Goal: Task Accomplishment & Management: Manage account settings

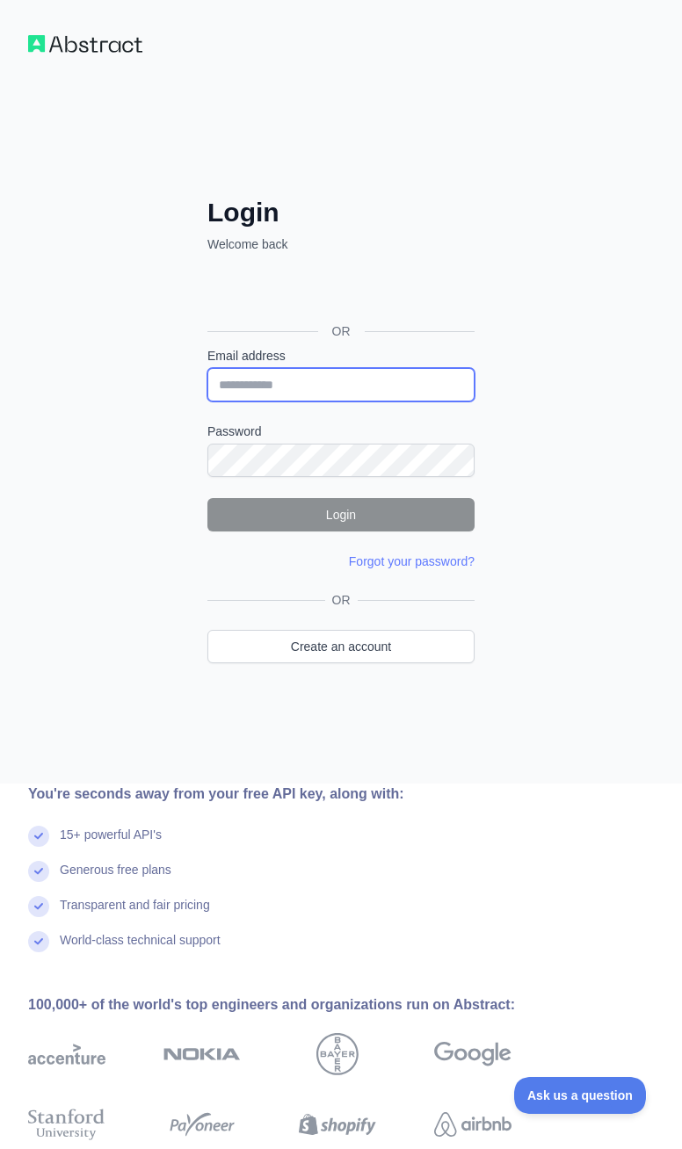
click at [282, 378] on input "Email address" at bounding box center [340, 384] width 267 height 33
type input "**********"
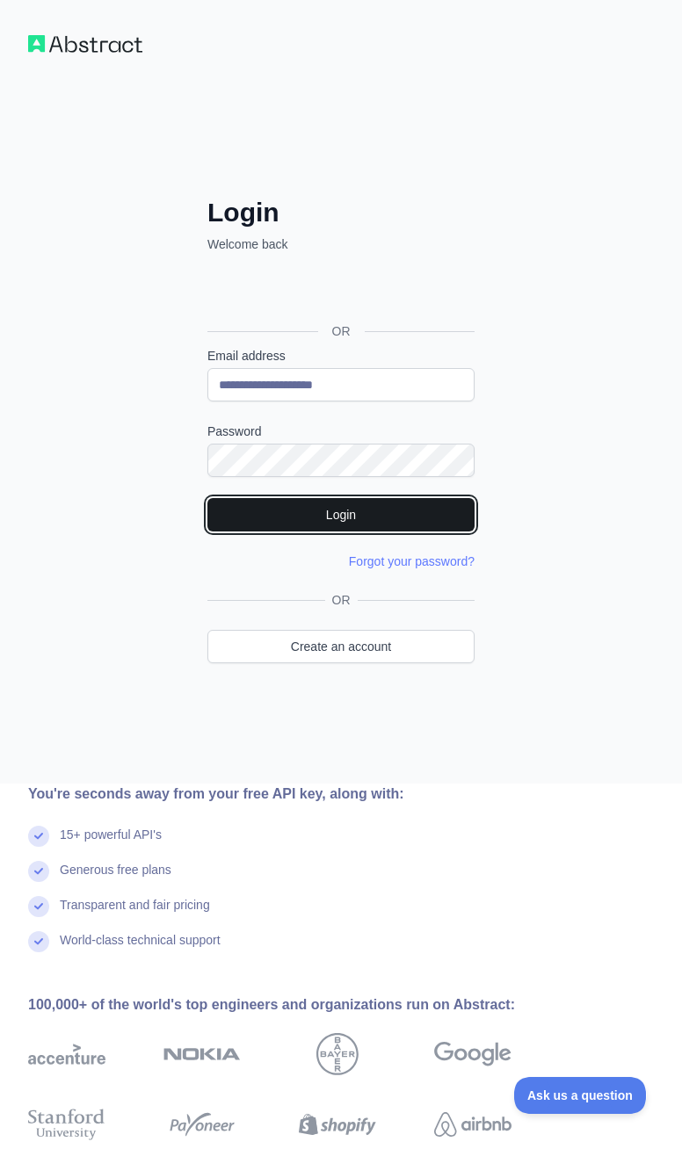
click at [287, 518] on button "Login" at bounding box center [340, 514] width 267 height 33
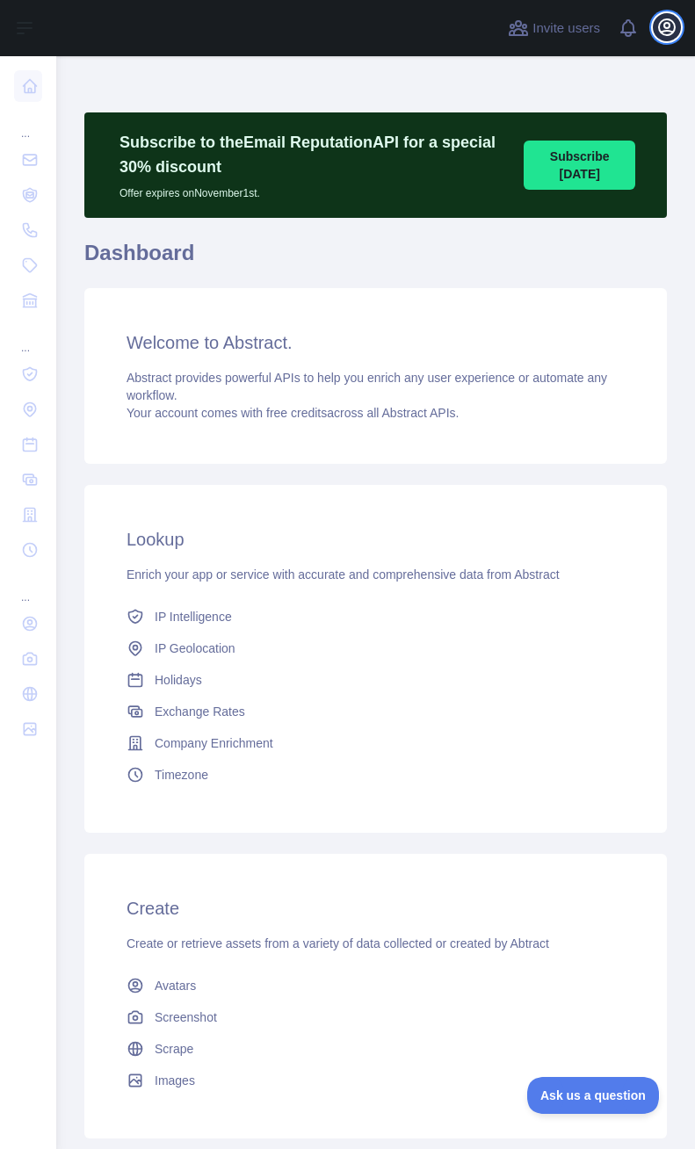
click at [667, 21] on icon "button" at bounding box center [666, 27] width 21 height 21
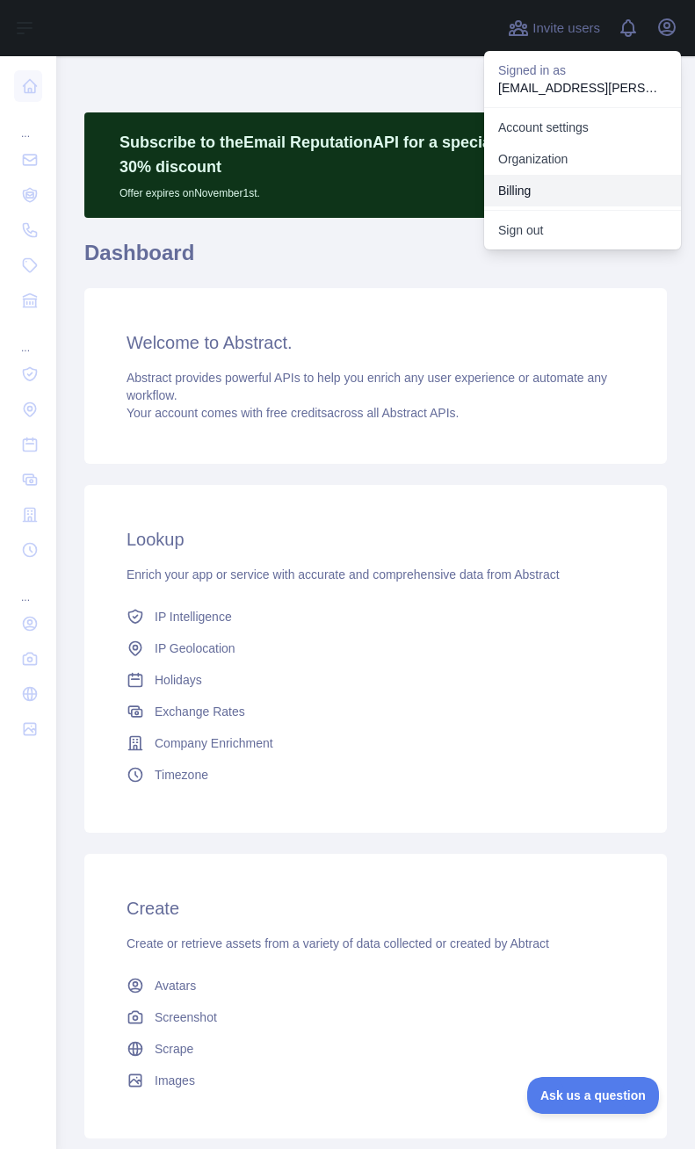
click at [553, 200] on button "Billing" at bounding box center [582, 191] width 197 height 32
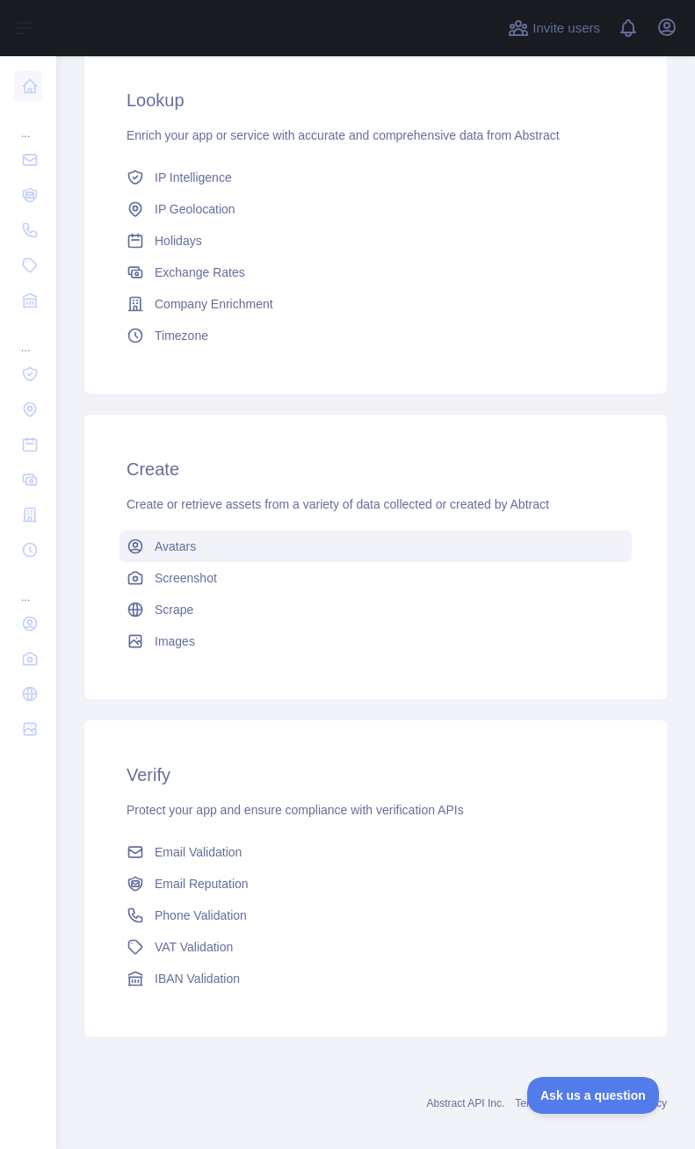
scroll to position [457, 0]
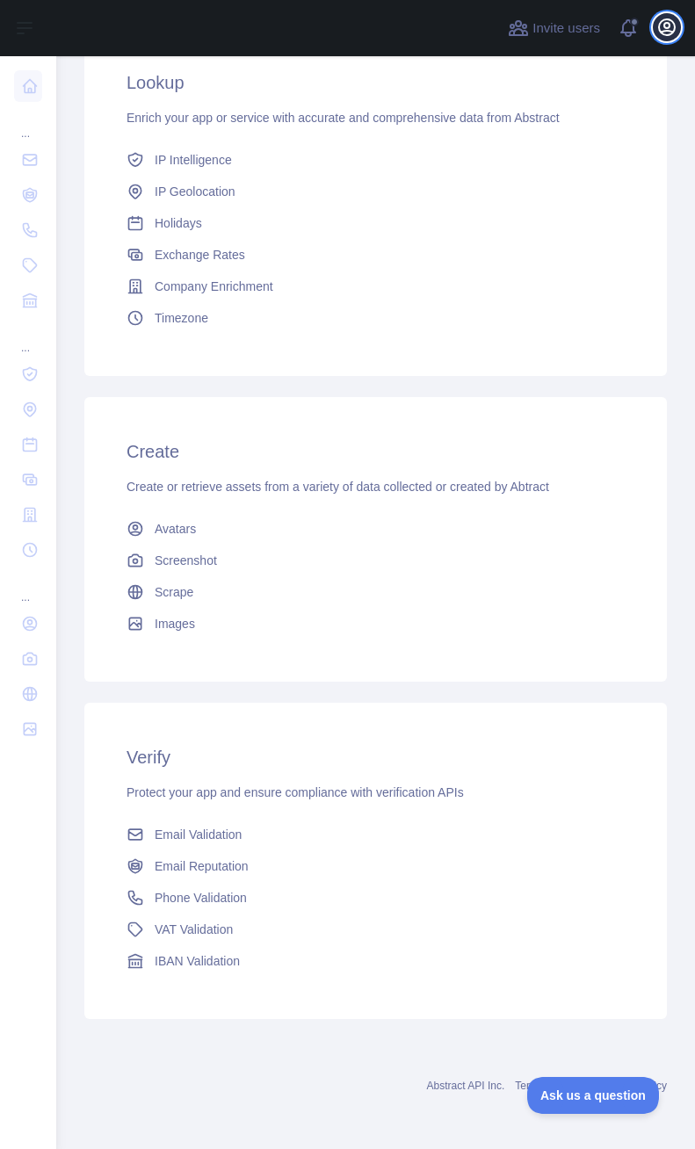
click at [671, 25] on icon "button" at bounding box center [666, 27] width 21 height 21
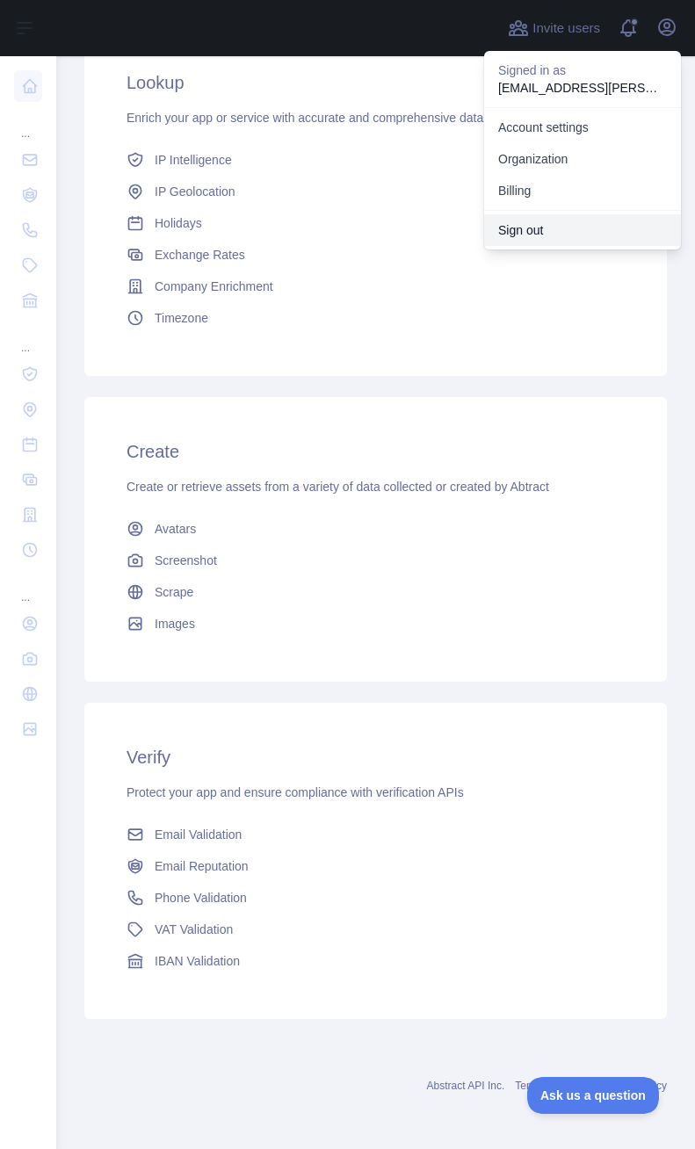
click at [550, 228] on button "Sign out" at bounding box center [582, 230] width 197 height 32
